Goal: Task Accomplishment & Management: Manage account settings

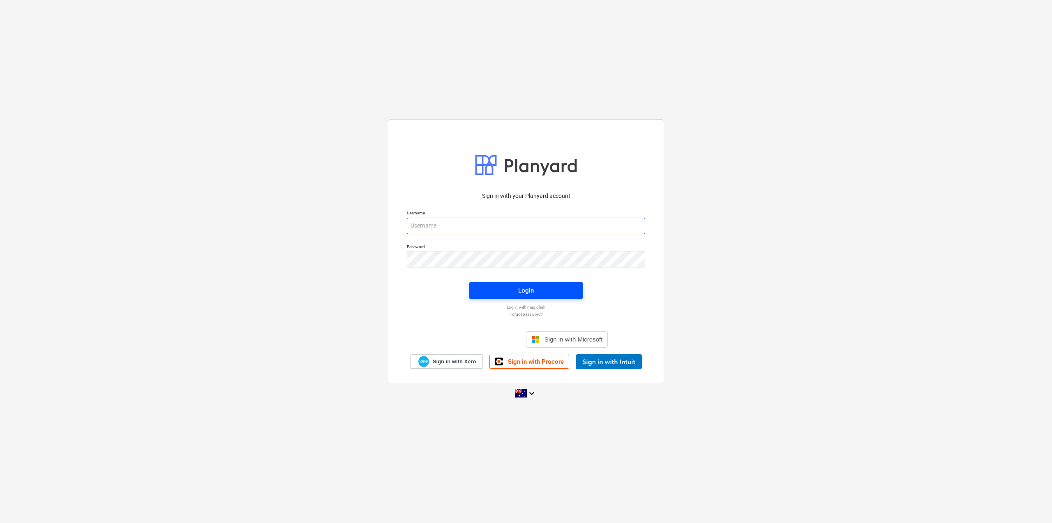
type input "[PERSON_NAME][EMAIL_ADDRESS][DOMAIN_NAME]"
click at [531, 298] on button "Login" at bounding box center [526, 290] width 114 height 16
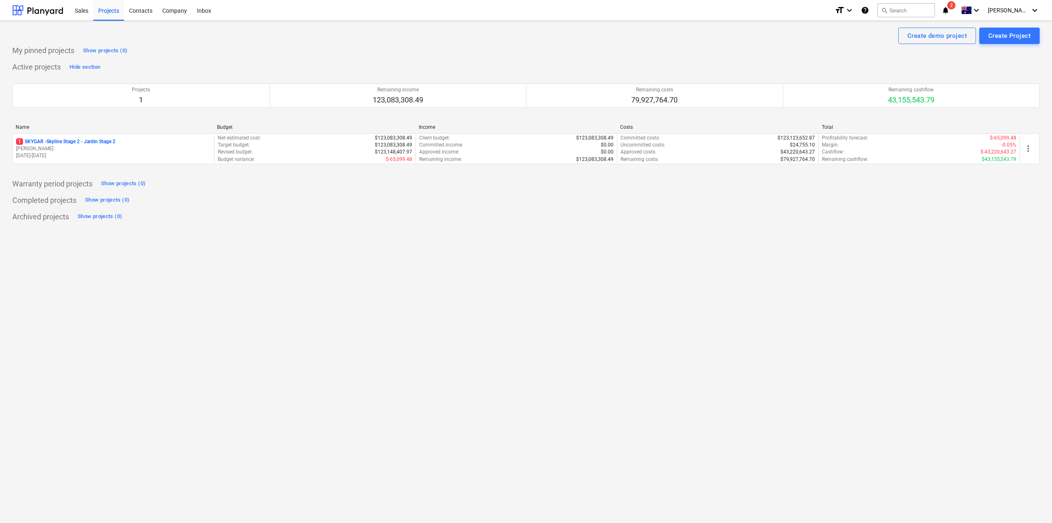
click at [950, 7] on icon "notifications" at bounding box center [946, 10] width 8 height 10
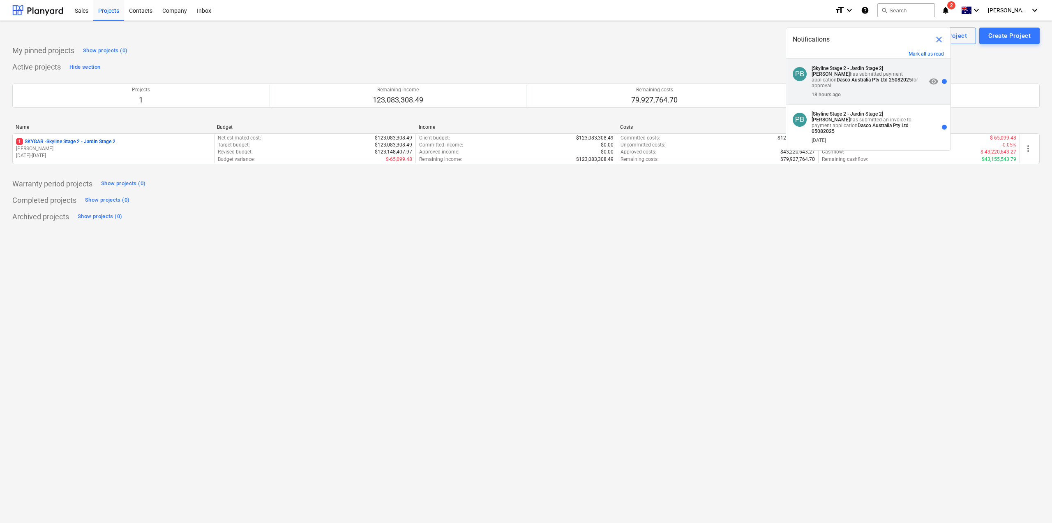
click at [850, 71] on strong "[PERSON_NAME]" at bounding box center [831, 74] width 38 height 6
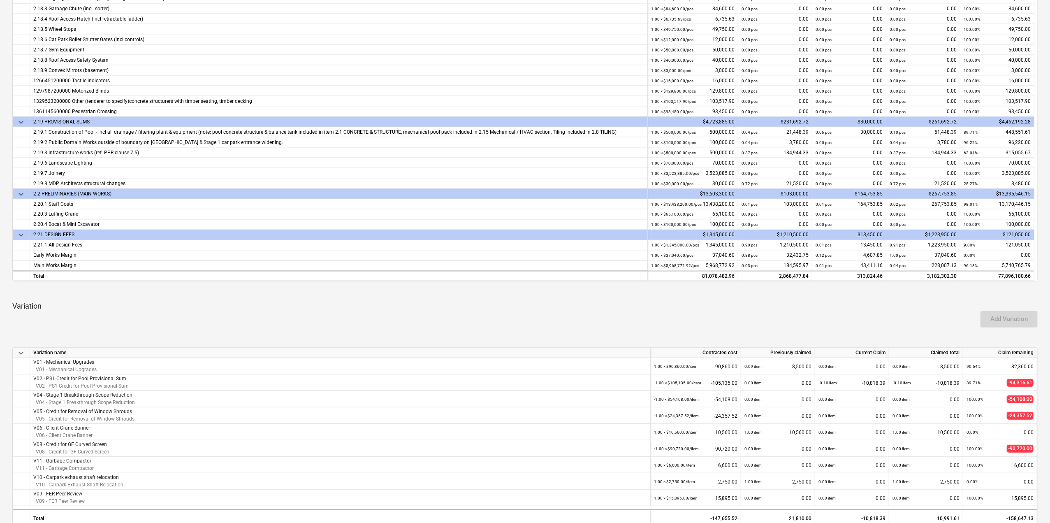
scroll to position [164, 0]
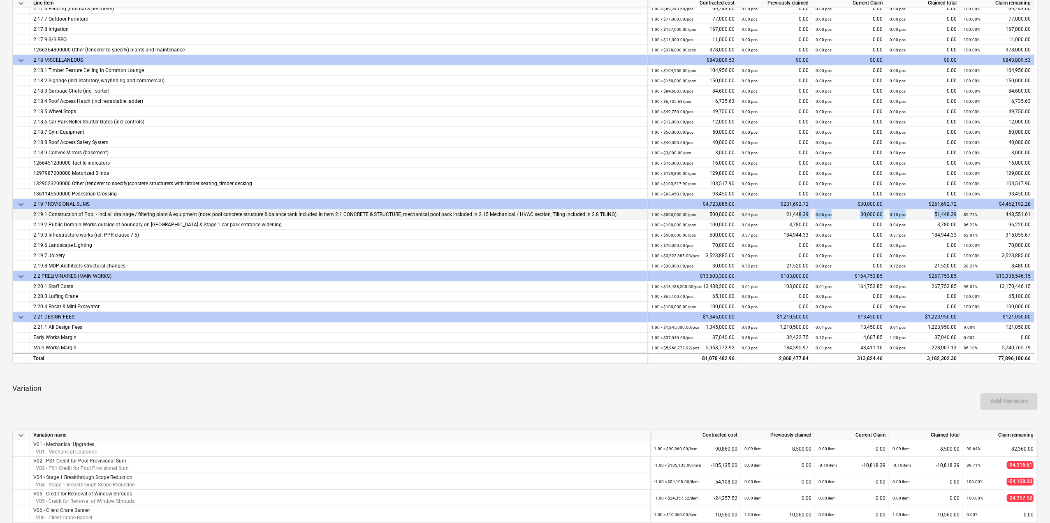
drag, startPoint x: 955, startPoint y: 213, endPoint x: 799, endPoint y: 216, distance: 156.7
click at [0, 0] on div "2.19.1 Construction of Pool - incl all drainage / filtering plant & equipment (…" at bounding box center [0, 0] width 0 height 0
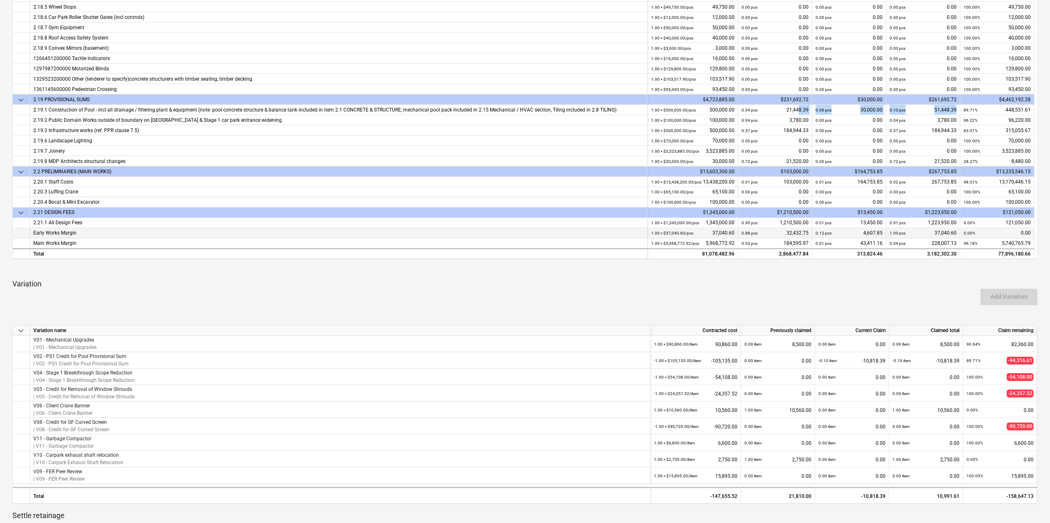
scroll to position [247, 0]
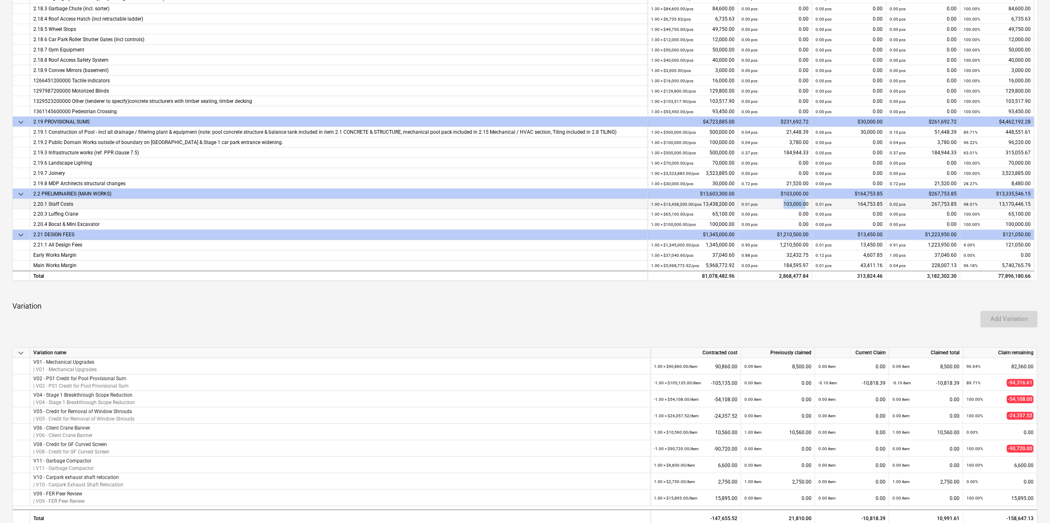
drag, startPoint x: 806, startPoint y: 204, endPoint x: 783, endPoint y: 203, distance: 22.6
click at [783, 203] on div "0.01 pcs 103,000.00" at bounding box center [774, 204] width 67 height 10
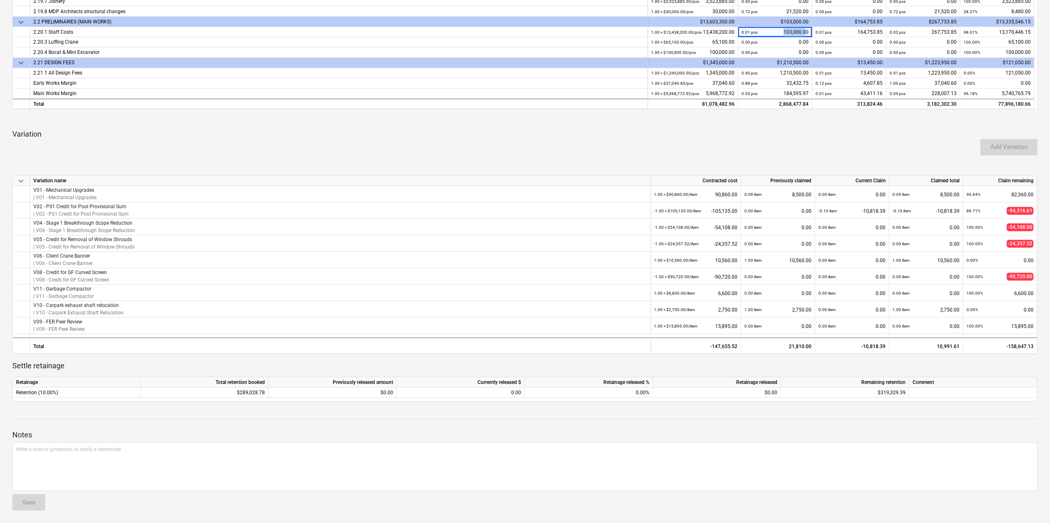
scroll to position [0, 0]
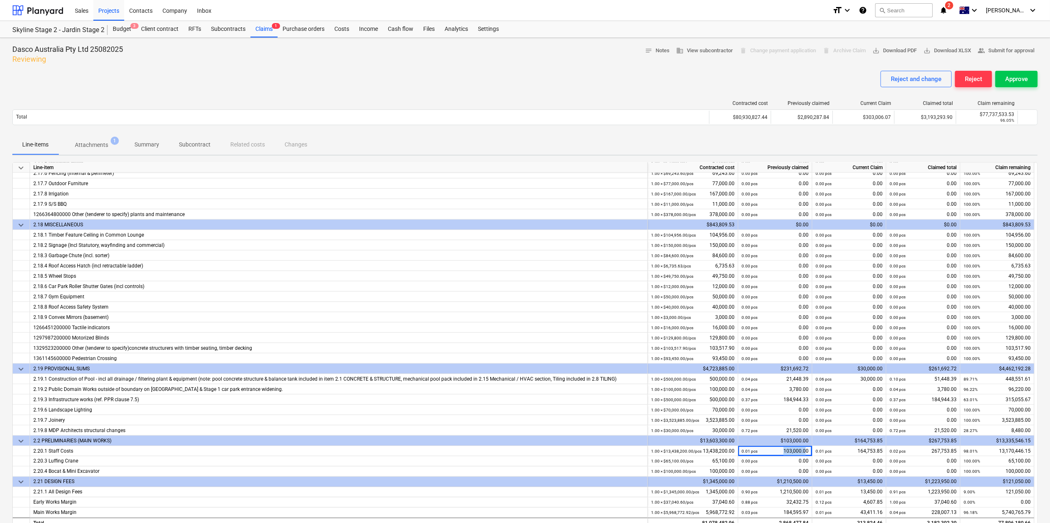
click at [95, 146] on p "Attachments" at bounding box center [91, 145] width 33 height 9
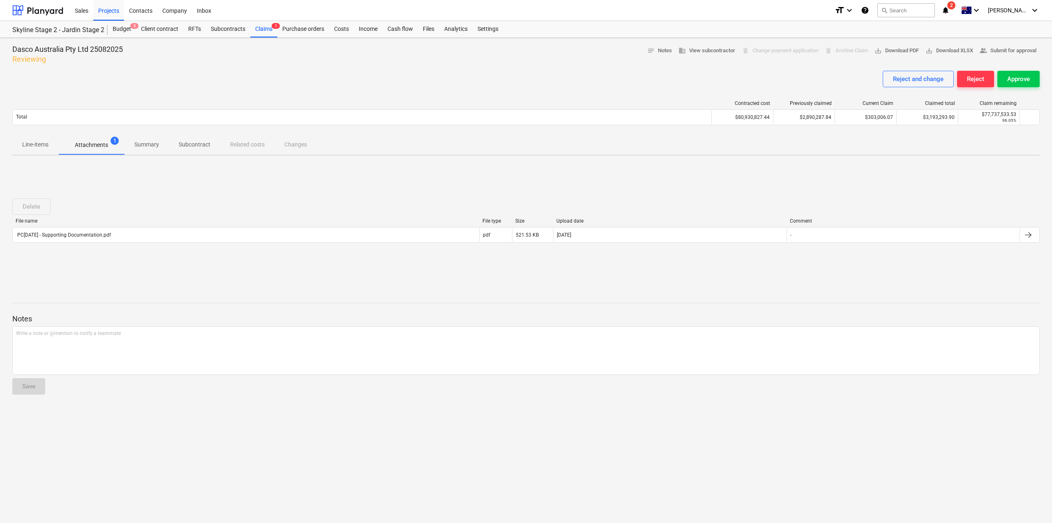
click at [86, 235] on div "PC[DATE] - Supporting Documentation.pdf" at bounding box center [63, 235] width 95 height 6
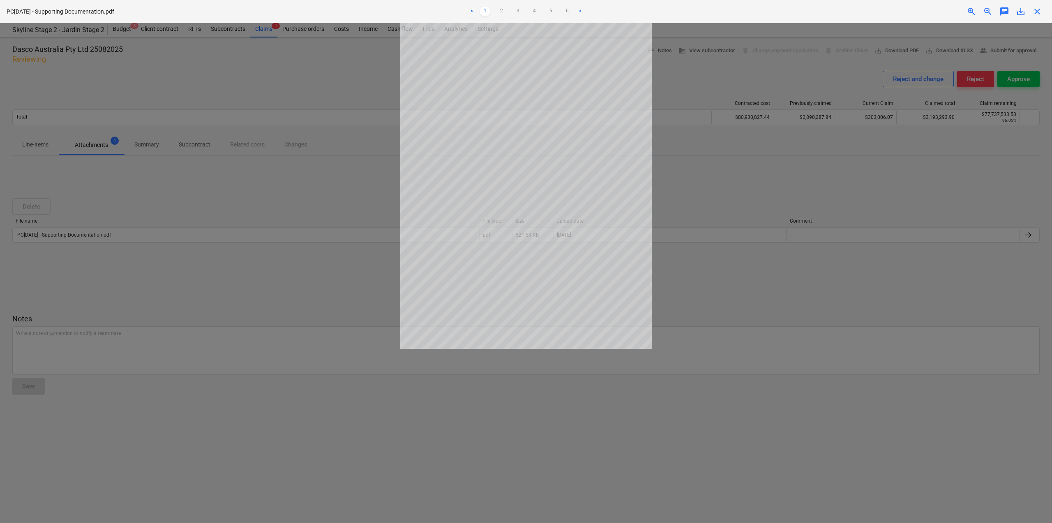
click at [1024, 7] on span "save_alt" at bounding box center [1021, 12] width 10 height 10
click at [1039, 14] on span "close" at bounding box center [1038, 12] width 10 height 10
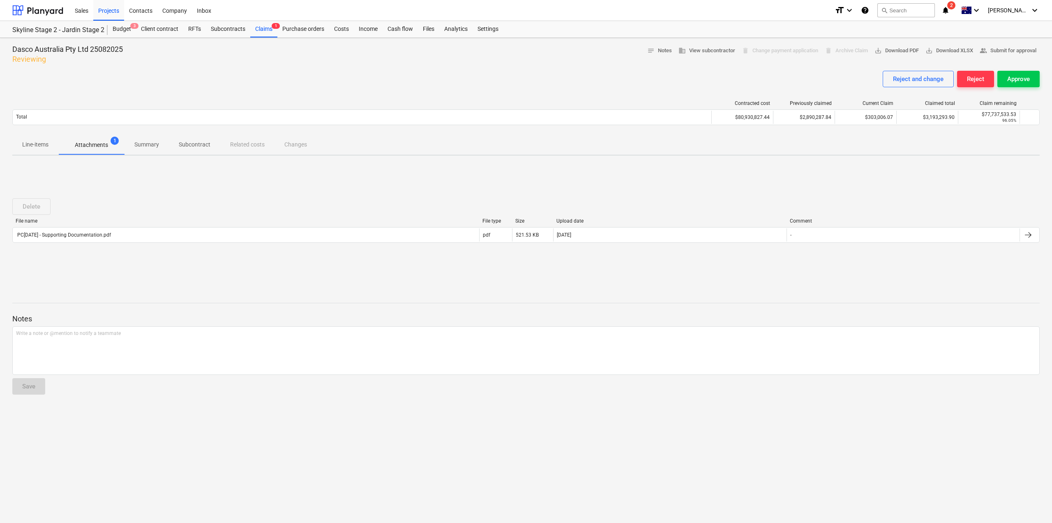
click at [39, 148] on p "Line-items" at bounding box center [35, 144] width 26 height 9
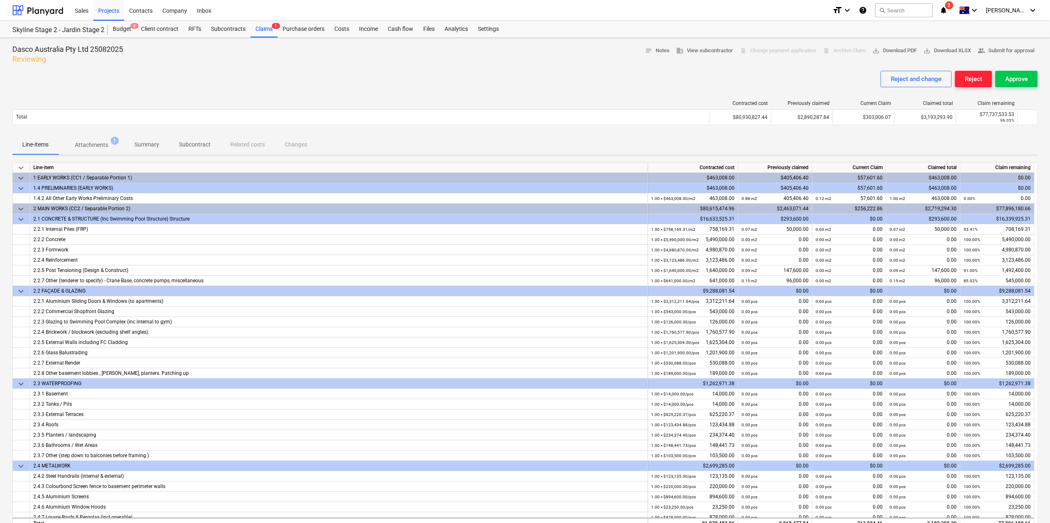
click at [980, 79] on div "Reject" at bounding box center [972, 79] width 17 height 11
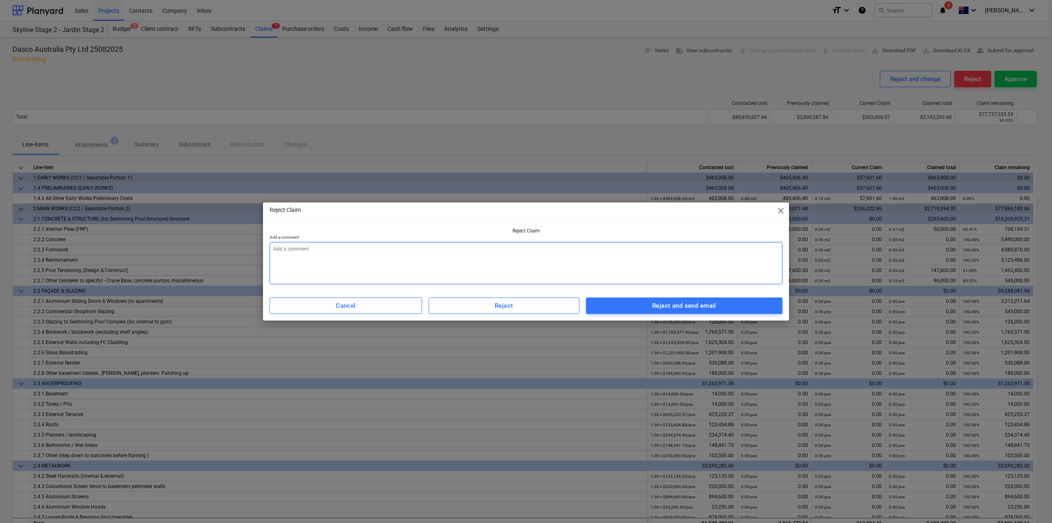
click at [530, 274] on textarea at bounding box center [526, 263] width 513 height 42
click at [645, 306] on span "Reject and send email" at bounding box center [684, 305] width 178 height 11
type textarea "x"
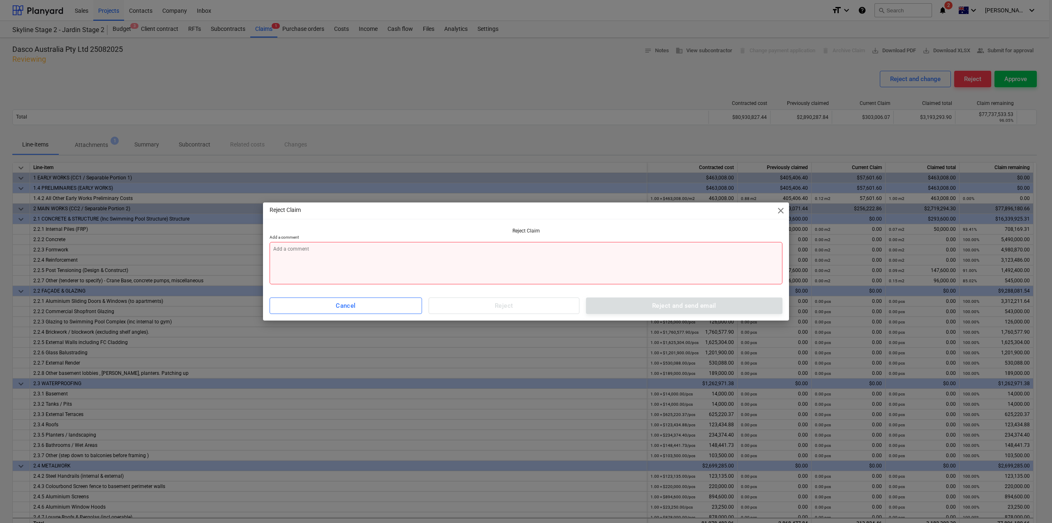
click at [614, 271] on textarea at bounding box center [526, 263] width 513 height 42
type textarea "H"
type textarea "x"
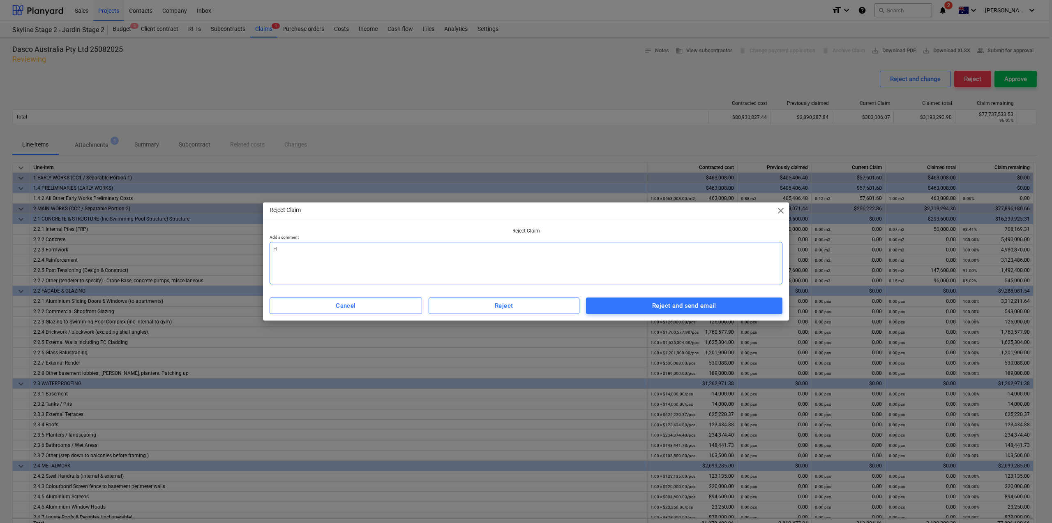
type textarea "x"
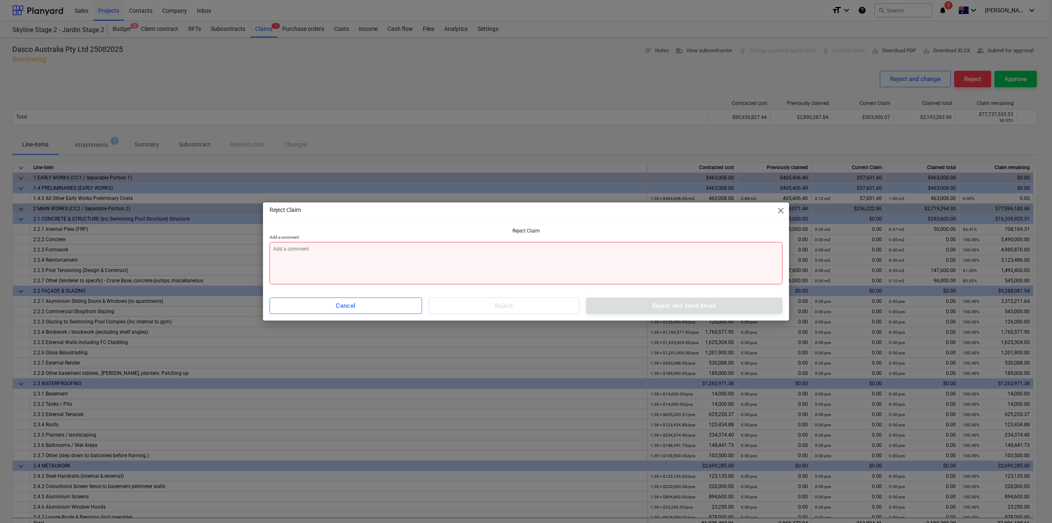
type textarea "P"
type textarea "x"
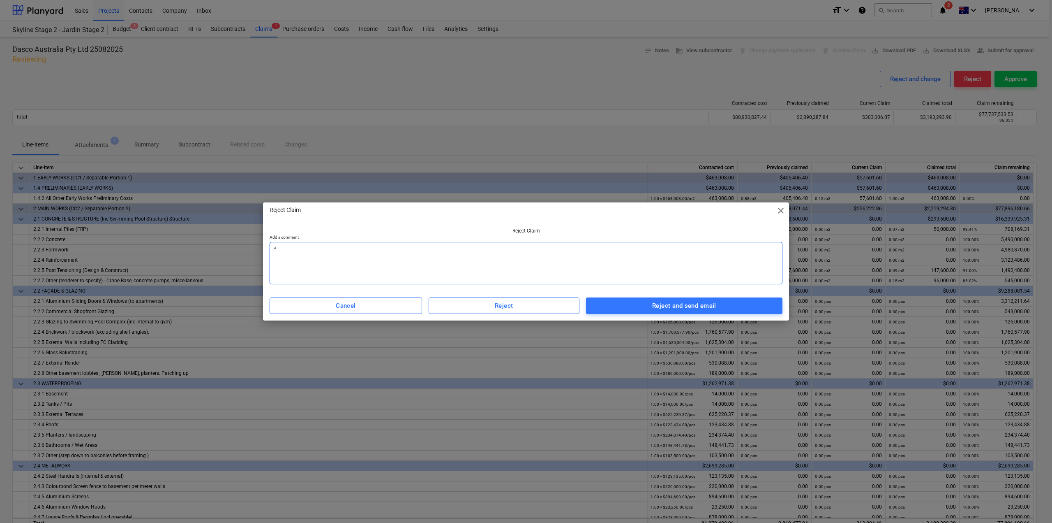
type textarea "Pl"
type textarea "x"
type textarea "Ple"
type textarea "x"
type textarea "Plea"
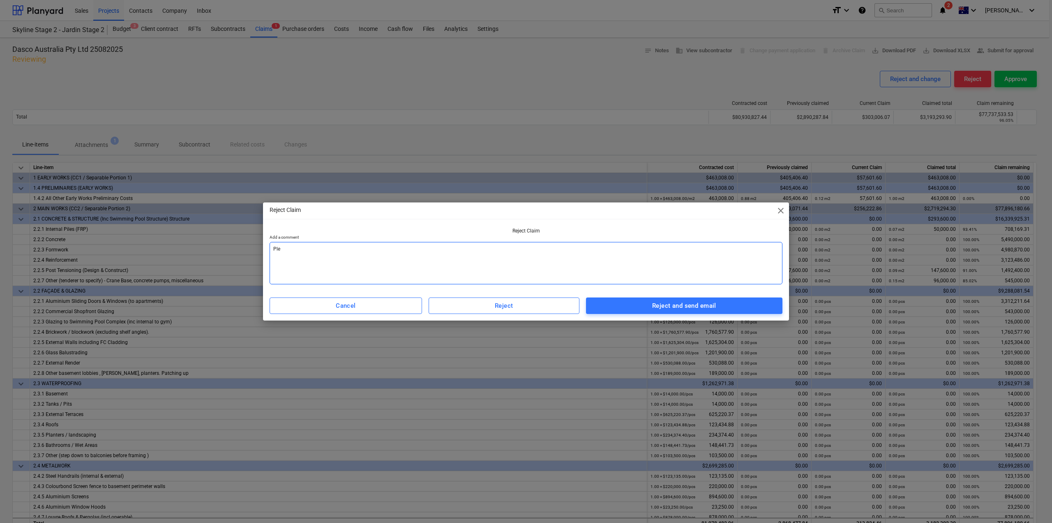
type textarea "x"
type textarea "Pleas"
type textarea "x"
type textarea "Please"
type textarea "x"
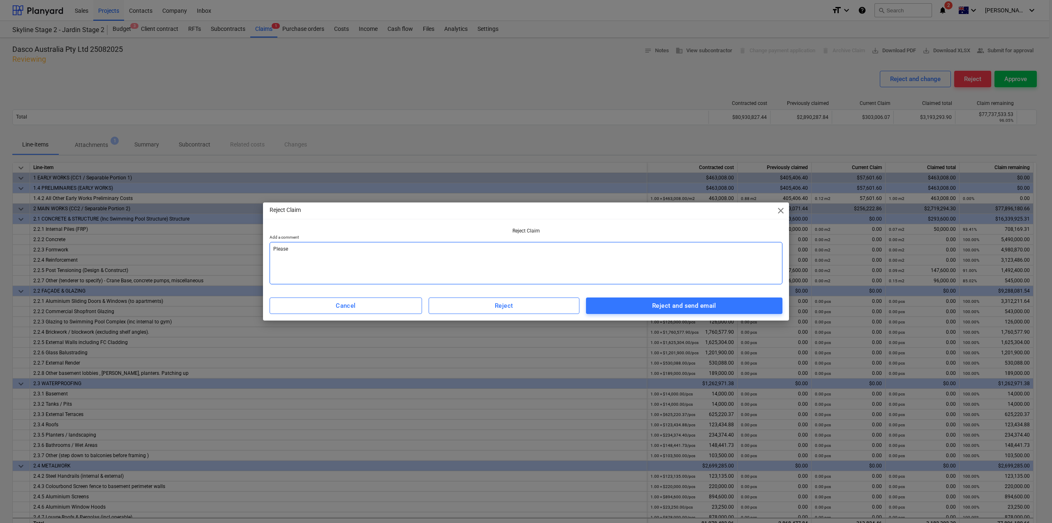
type textarea "Please"
type textarea "x"
type textarea "Please r"
type textarea "x"
type textarea "Please re"
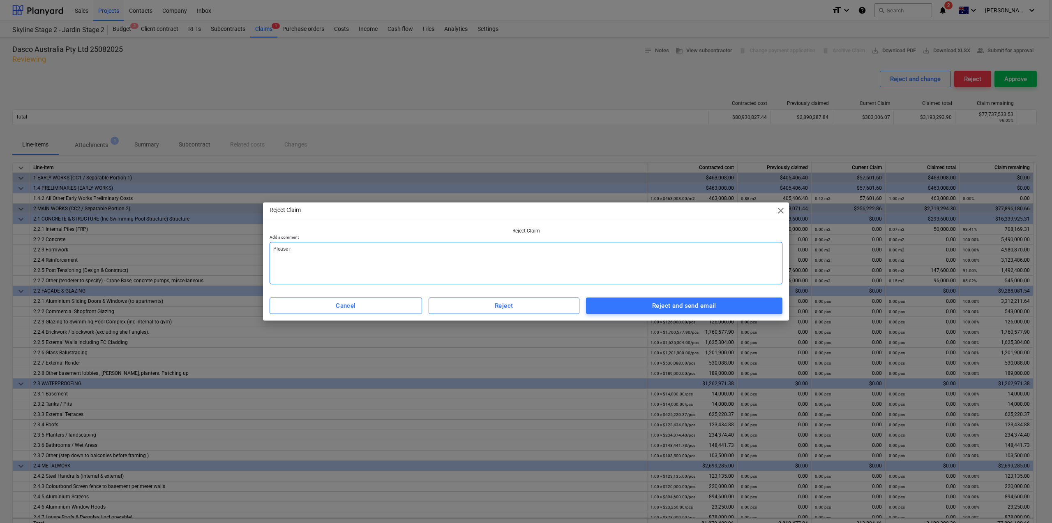
type textarea "x"
type textarea "Please rem"
type textarea "x"
type textarea "Please remo"
type textarea "x"
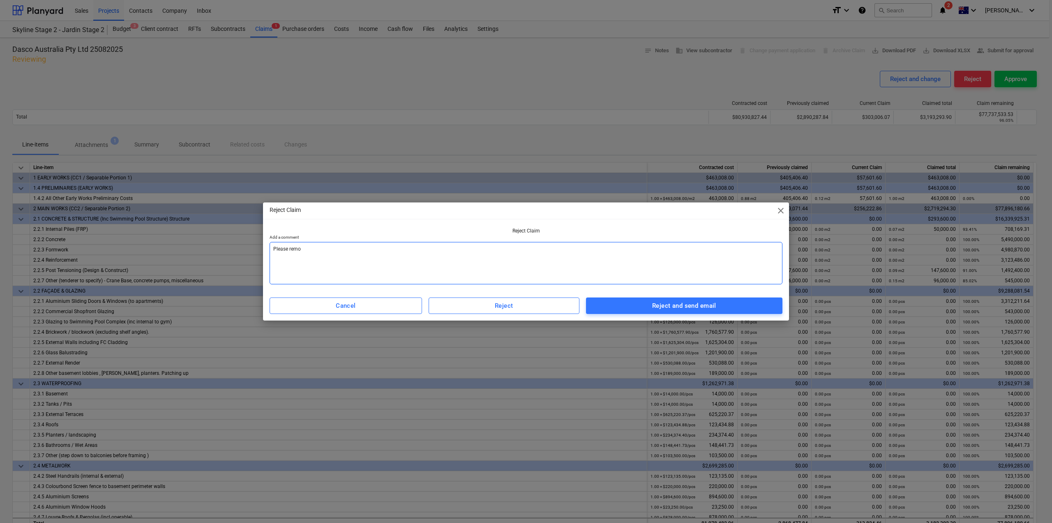
type textarea "Please remov"
type textarea "x"
type textarea "Please remove"
type textarea "x"
type textarea "Please remov"
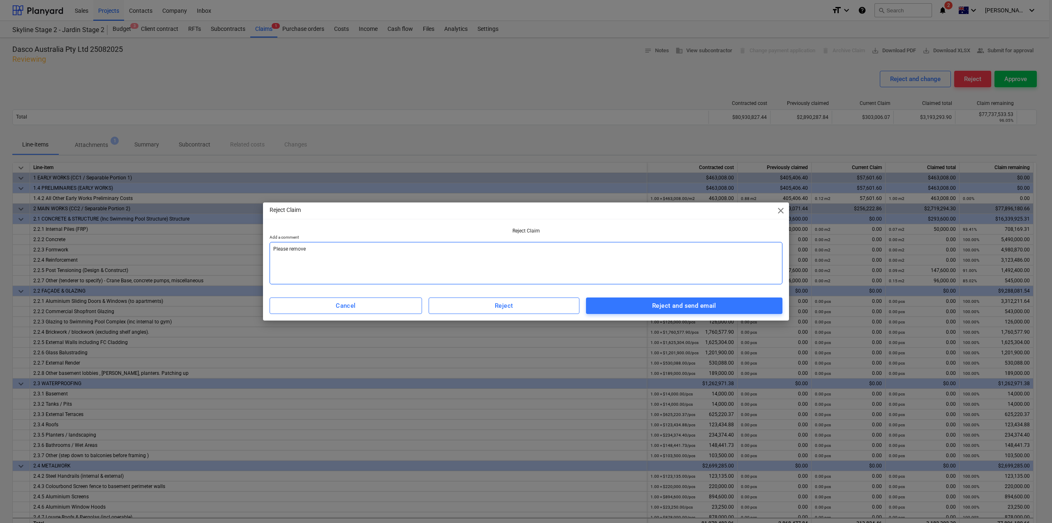
type textarea "x"
type textarea "Please remo"
type textarea "x"
type textarea "Please rem"
type textarea "x"
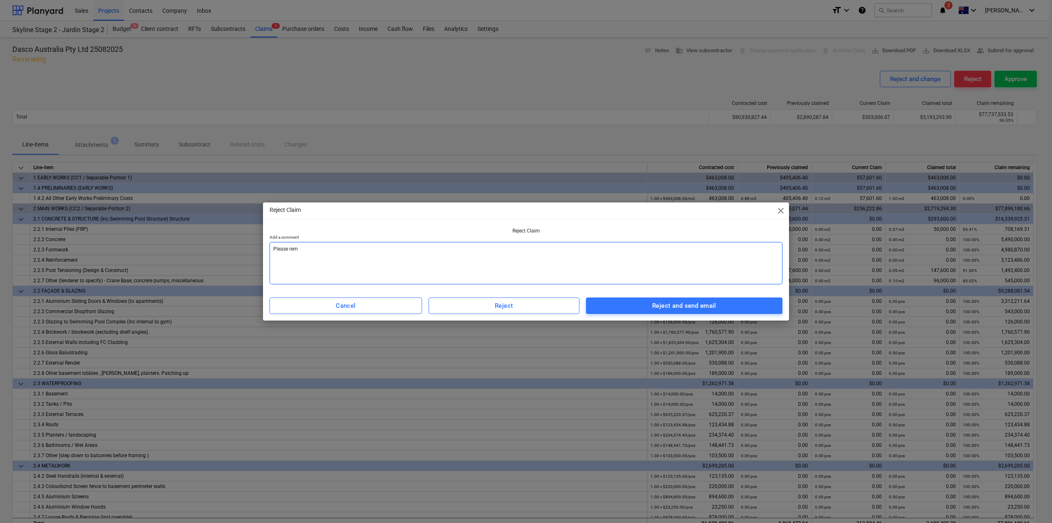
type textarea "Please remo"
type textarea "x"
type textarea "Please remov"
type textarea "x"
type textarea "Please remove"
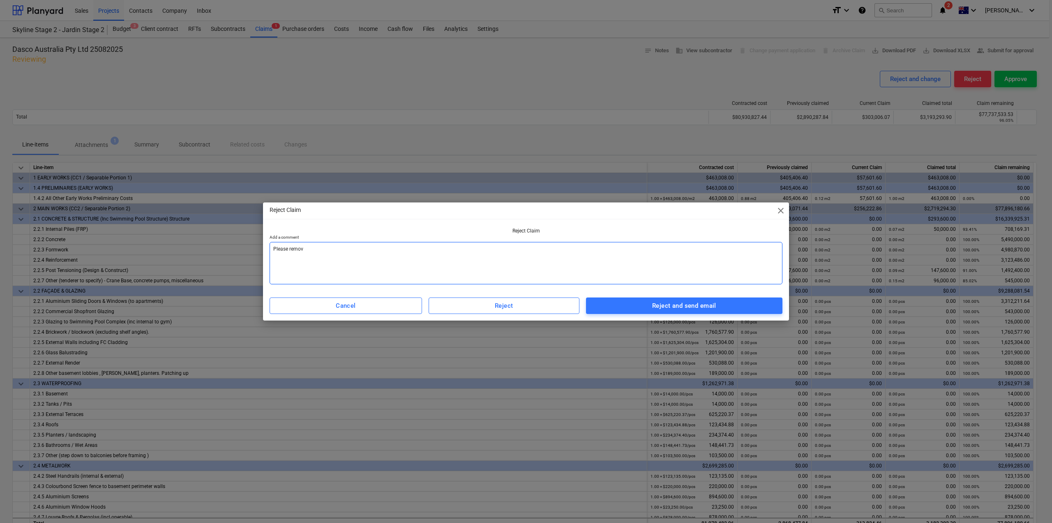
type textarea "x"
type textarea "Please remove"
type textarea "x"
type textarea "Please remove S"
type textarea "x"
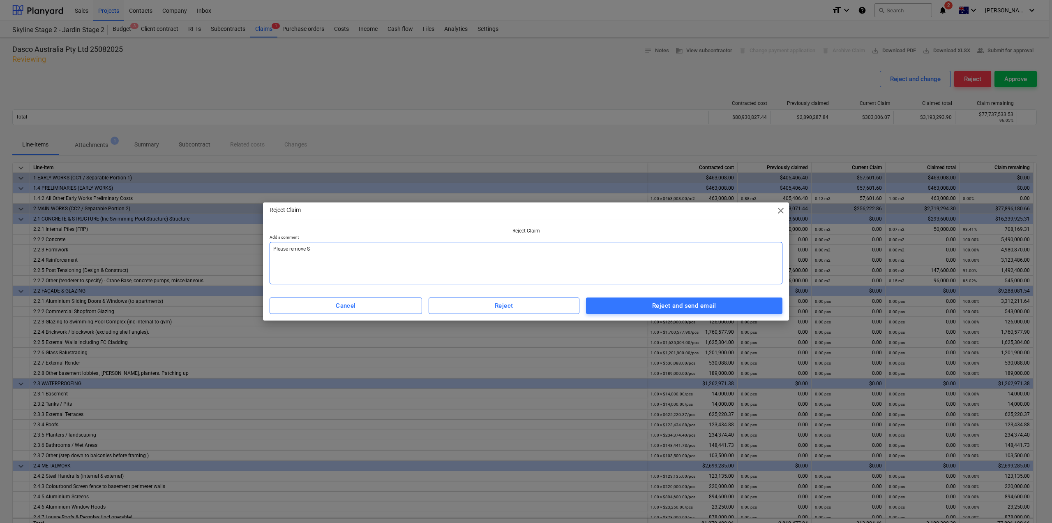
type textarea "Please remove Sc"
type textarea "x"
type textarea "Please remove Sca"
type textarea "x"
type textarea "Please remove Scaf"
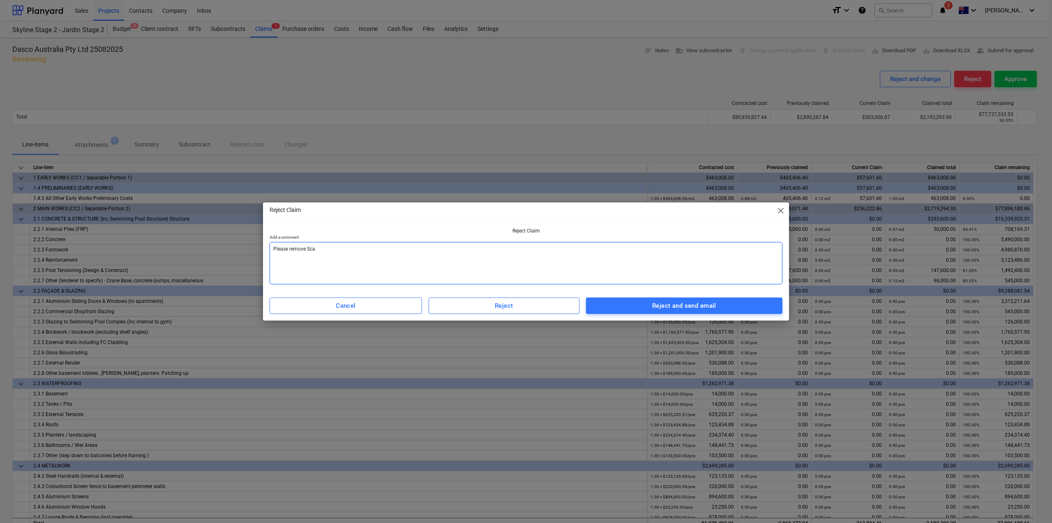
type textarea "x"
type textarea "Please remove [PERSON_NAME]"
type textarea "x"
type textarea "Please remove Scaffo"
type textarea "x"
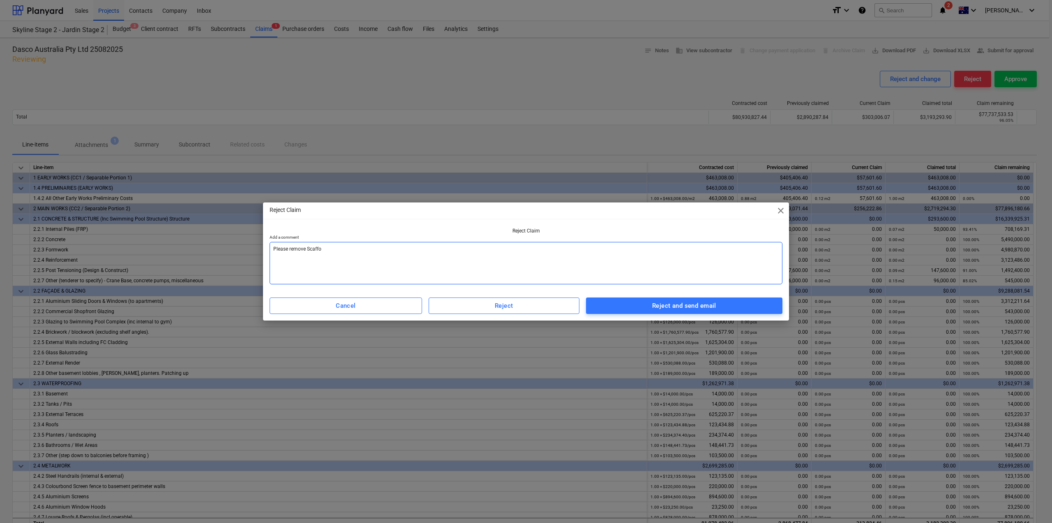
type textarea "Please remove Scaffol"
type textarea "x"
type textarea "Please remove Scaffold"
type textarea "x"
type textarea "Please remove Scaffold"
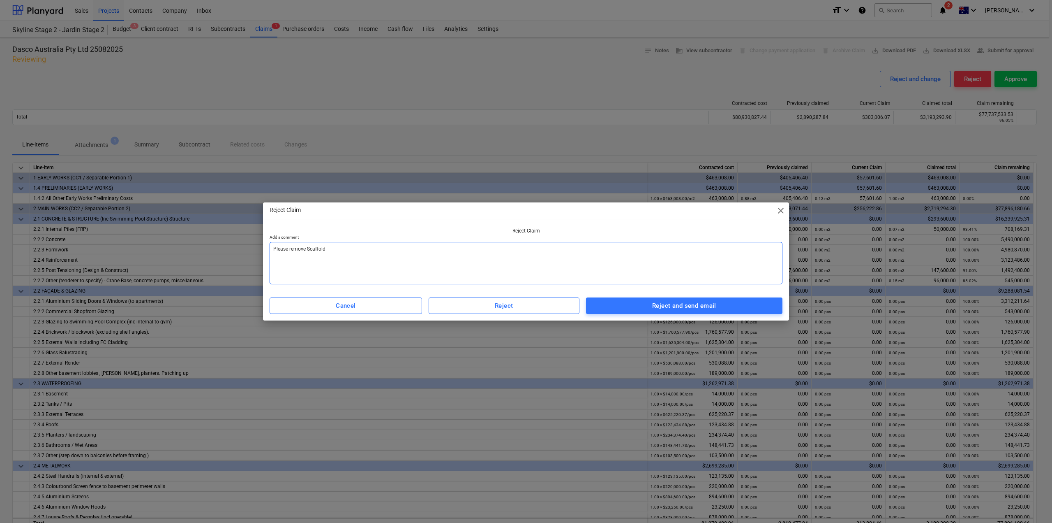
type textarea "x"
type textarea "Please remove Scaffold C"
type textarea "x"
type textarea "Please remove Scaffold Co"
type textarea "x"
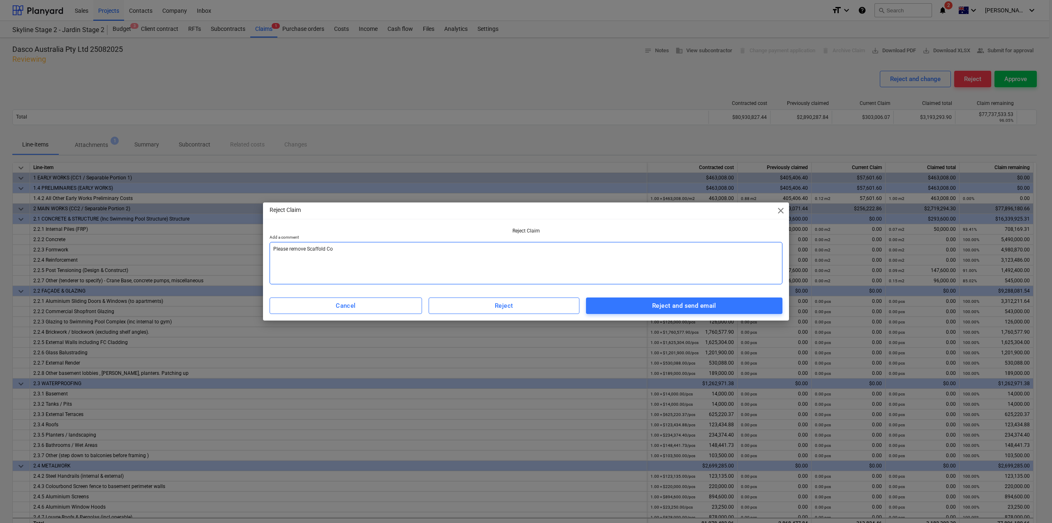
type textarea "Please remove Scaffold Cos"
type textarea "x"
type textarea "Please remove Scaffold Cost"
type textarea "x"
type textarea "Please remove Scaffold Cost,"
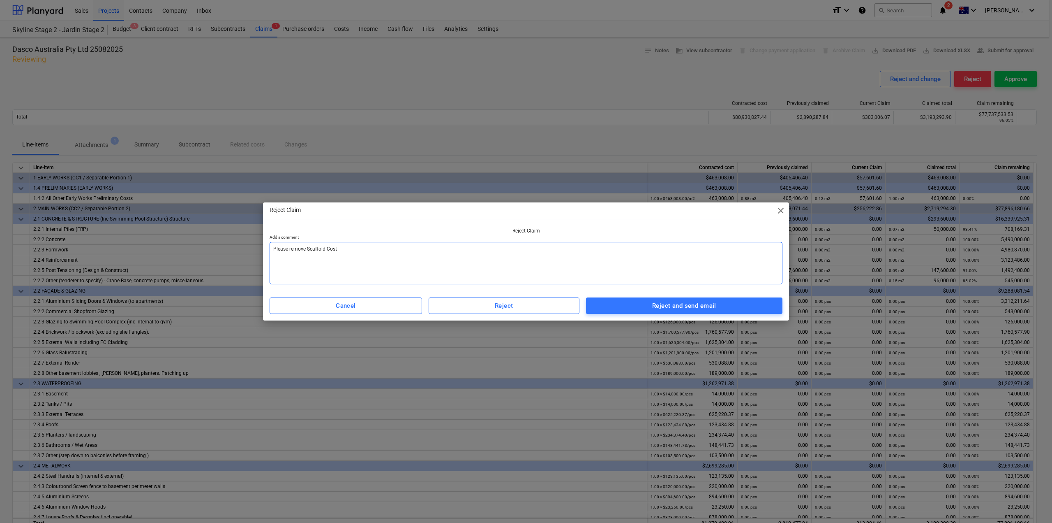
type textarea "x"
type textarea "Please remove Scaffold Cost,"
type textarea "x"
type textarea "Please remove Scaffold Cost, a"
type textarea "x"
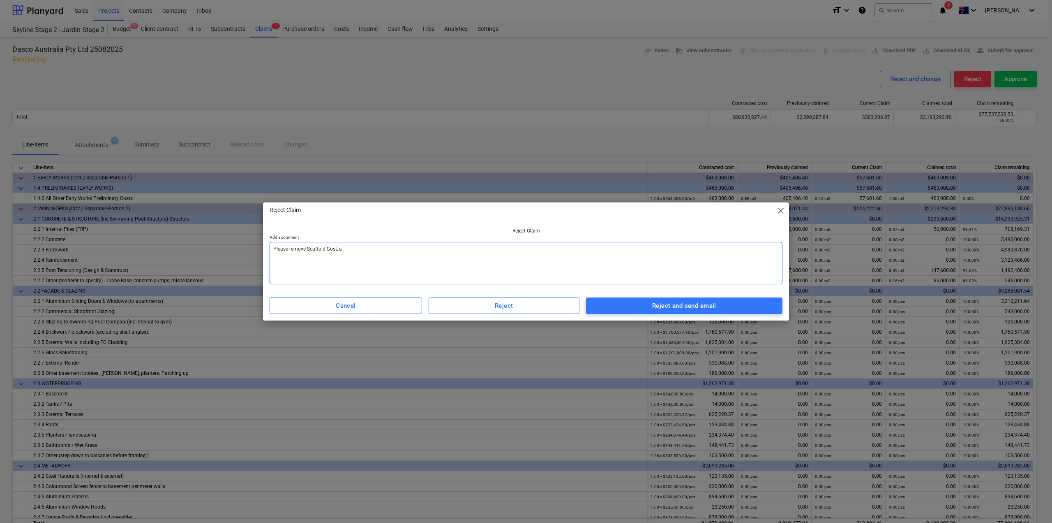
type textarea "Please remove Scaffold Cost, an"
type textarea "x"
type textarea "Please remove Scaffold Cost, and"
type textarea "x"
type textarea "Please remove Scaffold Cost, and"
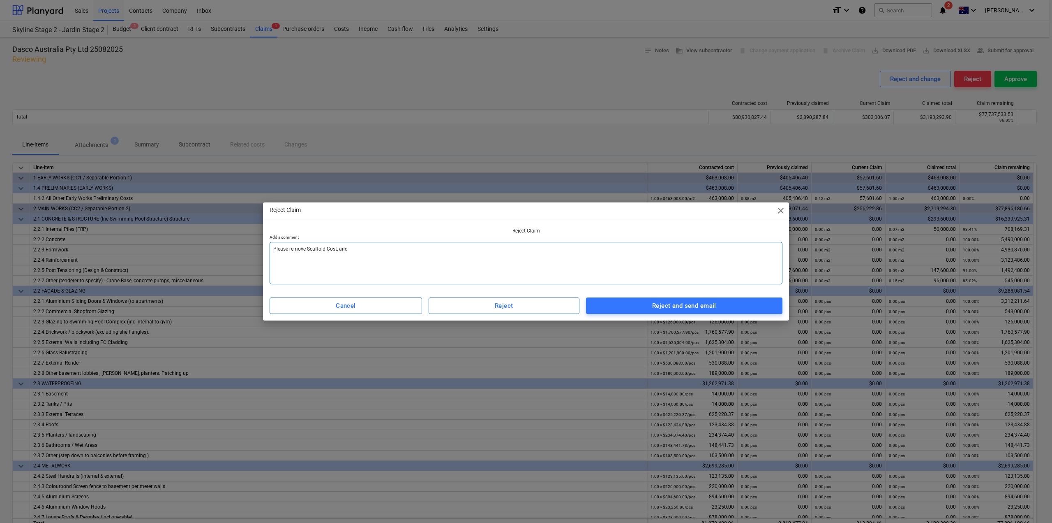
type textarea "x"
type textarea "Please remove Scaffold Cost, and P"
type textarea "x"
type textarea "Please remove Scaffold Cost, and Po"
type textarea "x"
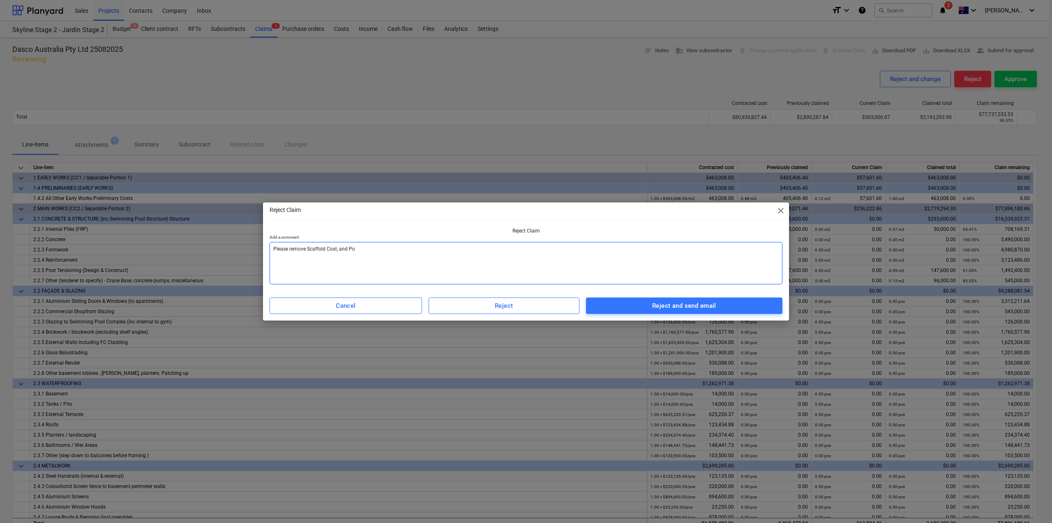
type textarea "Please remove Scaffold Cost, and Poo"
type textarea "x"
type textarea "Please remove Scaffold Cost, and Pool"
type textarea "x"
type textarea "Please remove Scaffold Cost, and Pool"
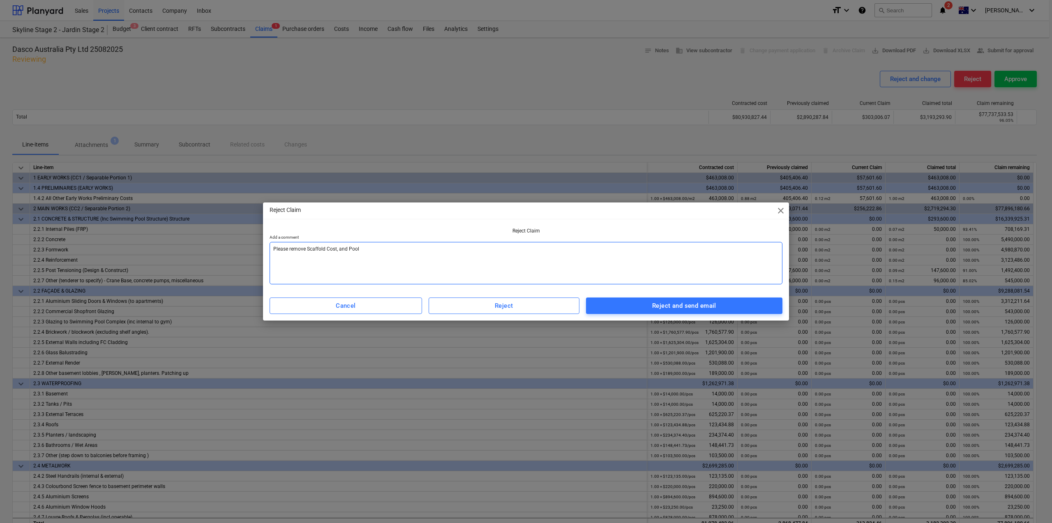
type textarea "x"
type textarea "Please remove Scaffold Cost, and Pool C"
type textarea "x"
type textarea "Please remove Scaffold Cost, and Pool Co"
type textarea "x"
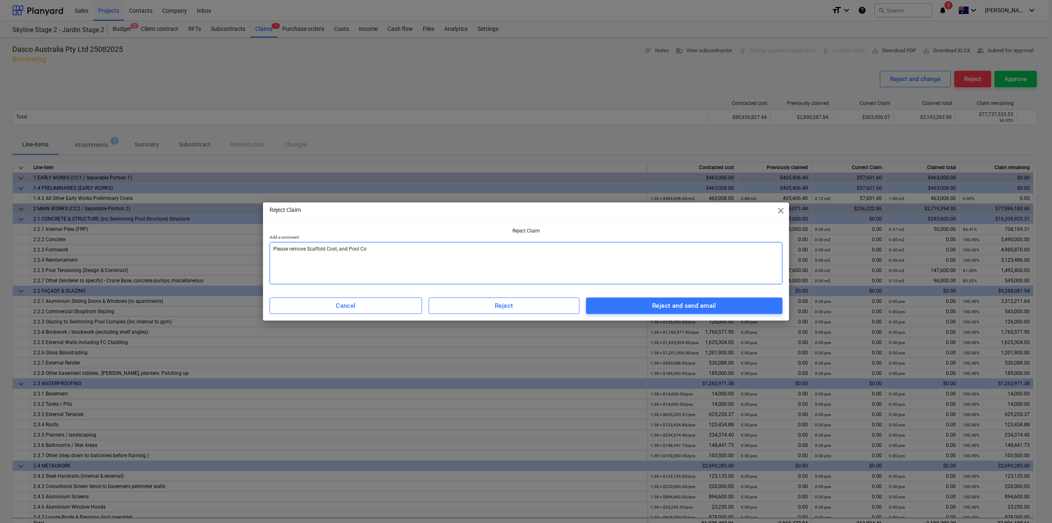
type textarea "Please remove Scaffold Cost, and Pool Cos"
type textarea "x"
type textarea "Please remove Scaffold Cost, and Pool Cost"
type textarea "x"
type textarea "Please remove Scaffold Cost, and Pool Cost"
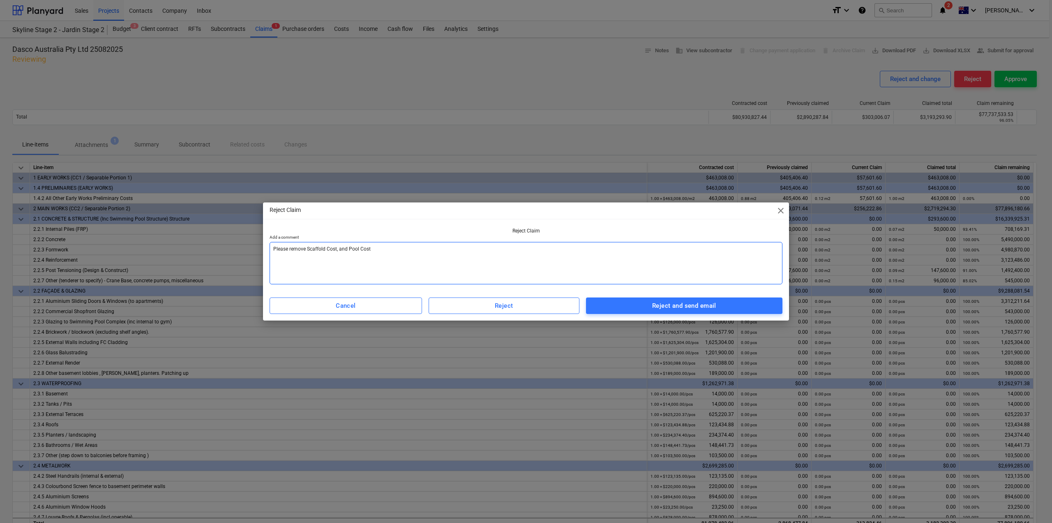
type textarea "x"
type textarea "Please remove Scaffold Cost, and Pool Cost"
click at [646, 300] on span "Reject and send email" at bounding box center [684, 305] width 178 height 11
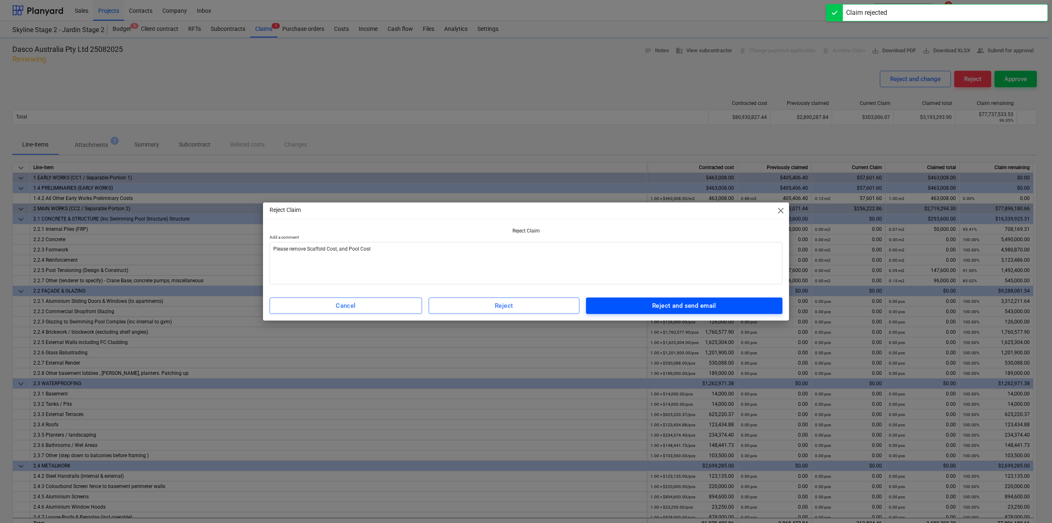
type textarea "x"
